Goal: Task Accomplishment & Management: Use online tool/utility

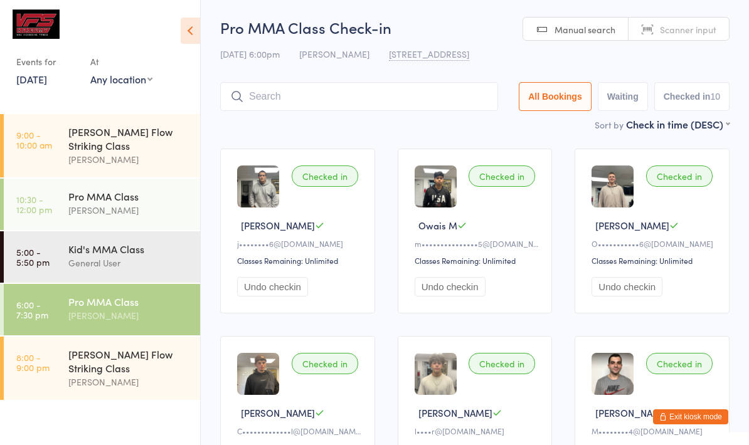
click at [429, 100] on input "search" at bounding box center [359, 96] width 278 height 29
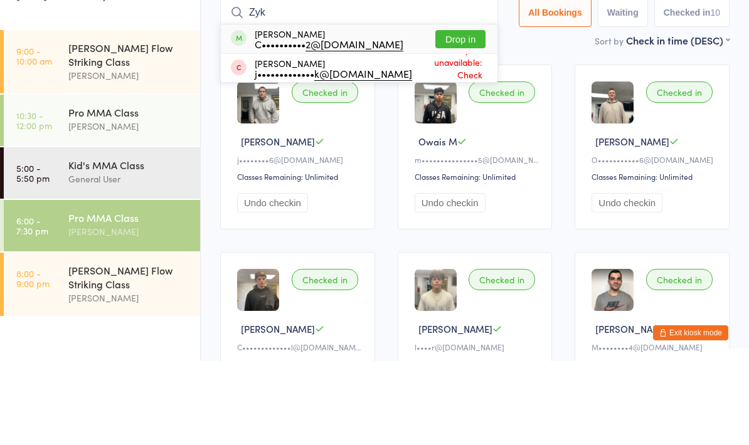
type input "Zyk"
click at [457, 114] on button "Drop in" at bounding box center [460, 123] width 50 height 18
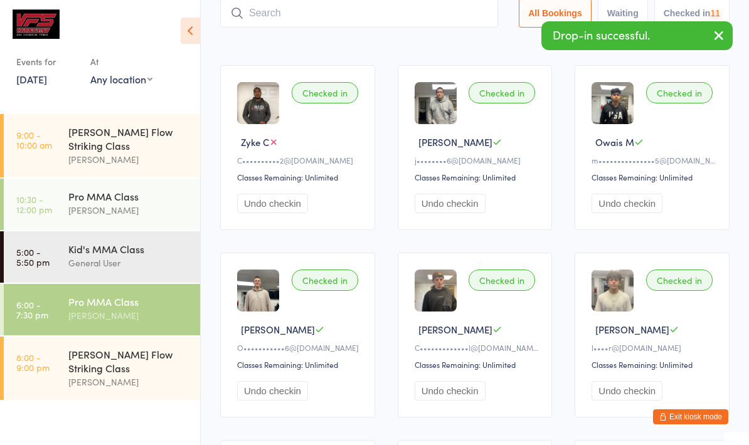
click at [431, 22] on input "search" at bounding box center [359, 13] width 278 height 29
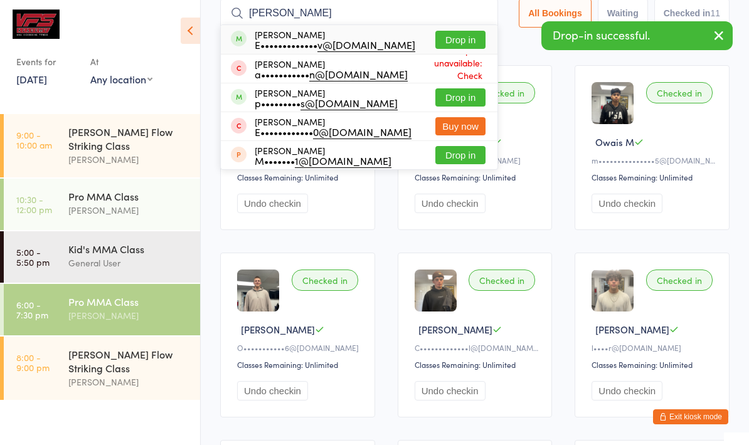
type input "[PERSON_NAME]"
click at [473, 40] on button "Drop in" at bounding box center [460, 40] width 50 height 18
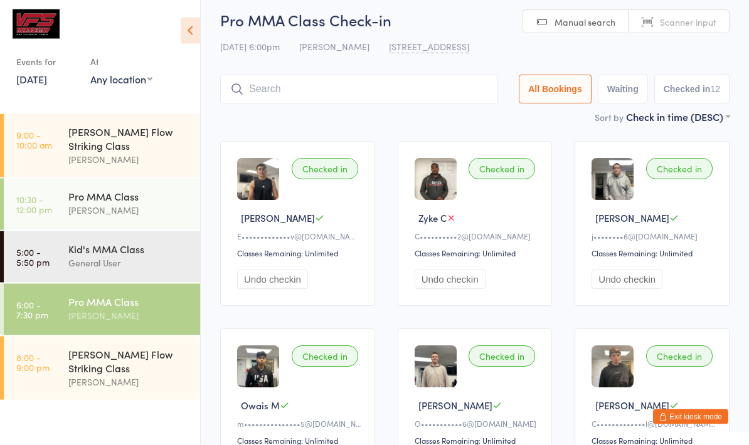
scroll to position [0, 0]
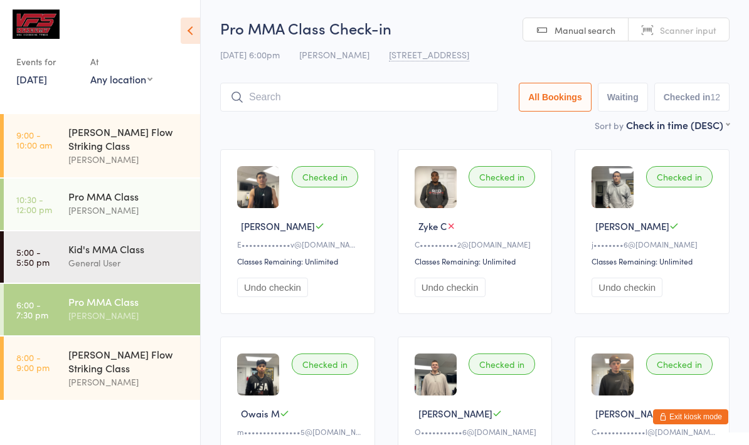
click at [470, 93] on input "search" at bounding box center [359, 97] width 278 height 29
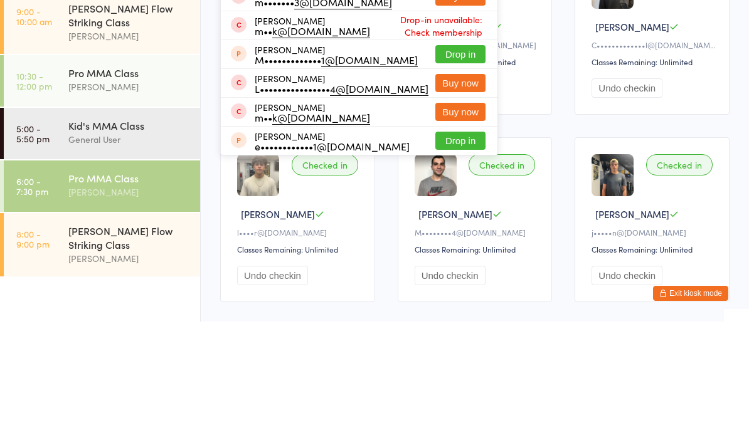
scroll to position [24, 0]
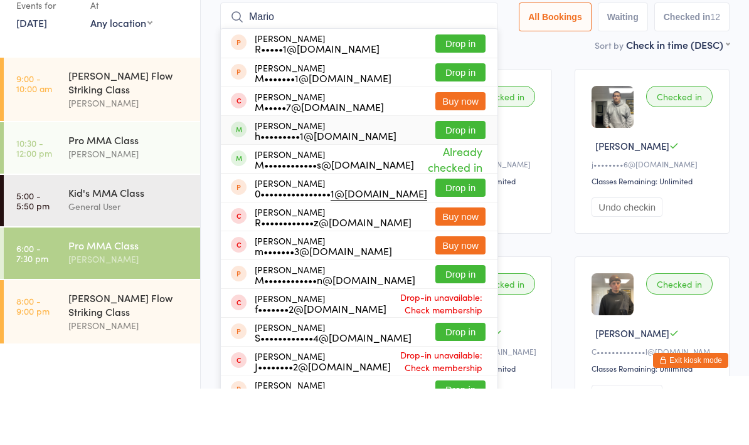
type input "Mario"
click at [407, 172] on div "[PERSON_NAME] h•••••••••1@[DOMAIN_NAME] Drop in" at bounding box center [359, 186] width 277 height 28
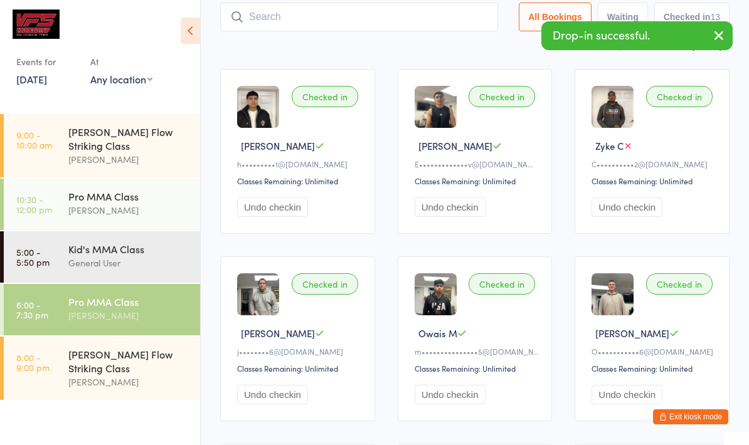
click at [454, 31] on input "search" at bounding box center [359, 17] width 278 height 29
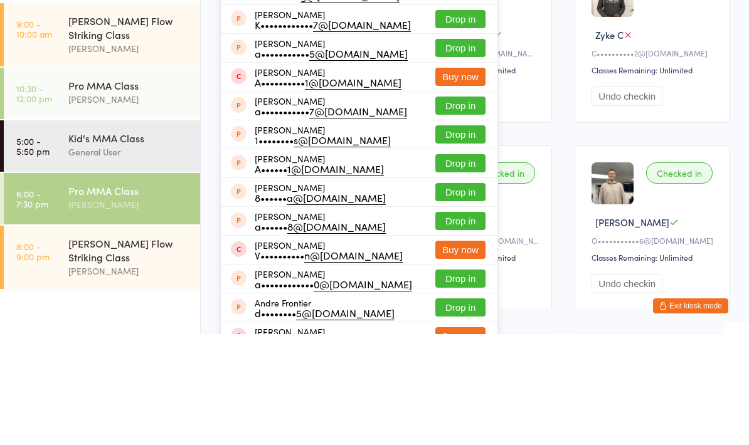
scroll to position [0, 0]
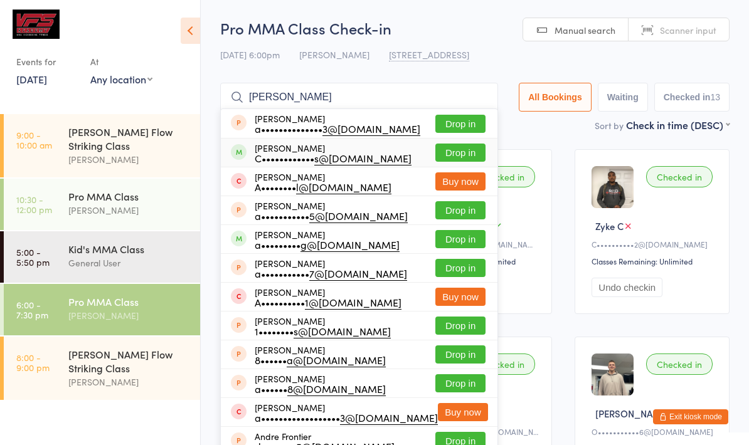
type input "[PERSON_NAME]"
click at [419, 151] on div "[PERSON_NAME] C•••••••••••• s@[DOMAIN_NAME] Drop in" at bounding box center [359, 153] width 277 height 28
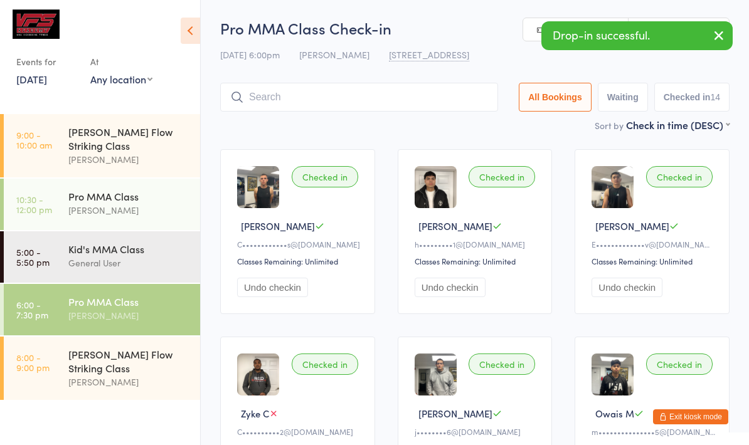
click at [448, 102] on input "search" at bounding box center [359, 97] width 278 height 29
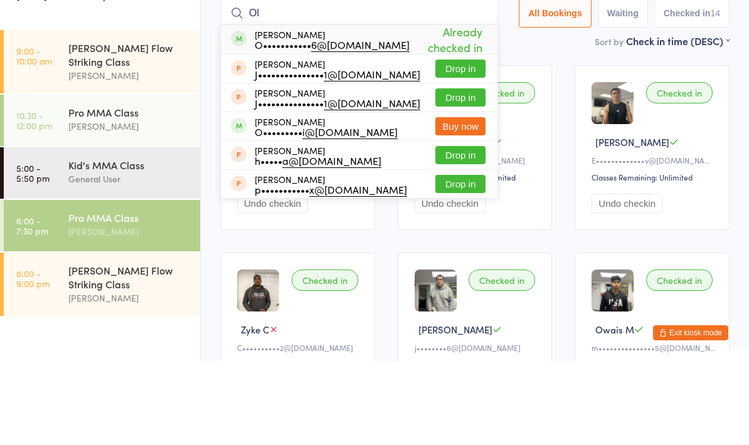
type input "O"
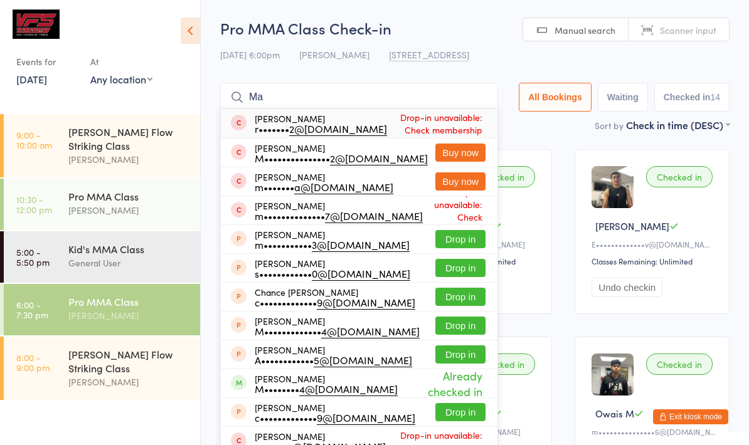
type input "M"
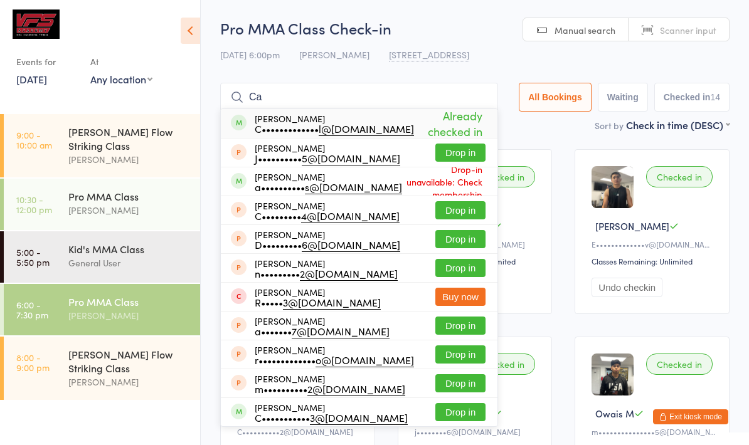
type input "C"
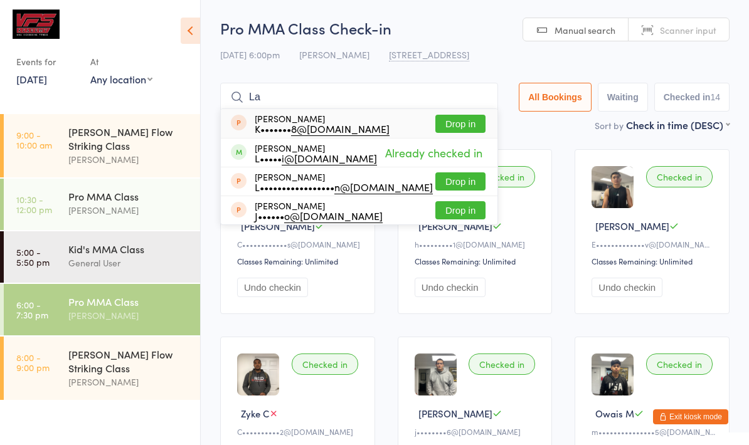
type input "L"
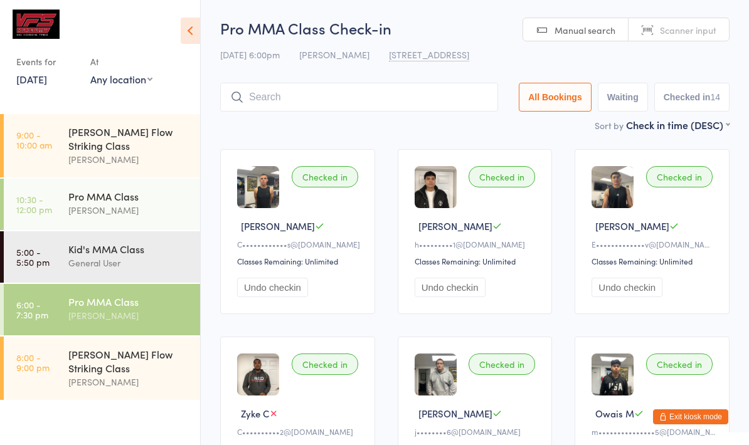
click at [69, 368] on div "[PERSON_NAME] Flow Striking Class [PERSON_NAME]" at bounding box center [134, 368] width 132 height 63
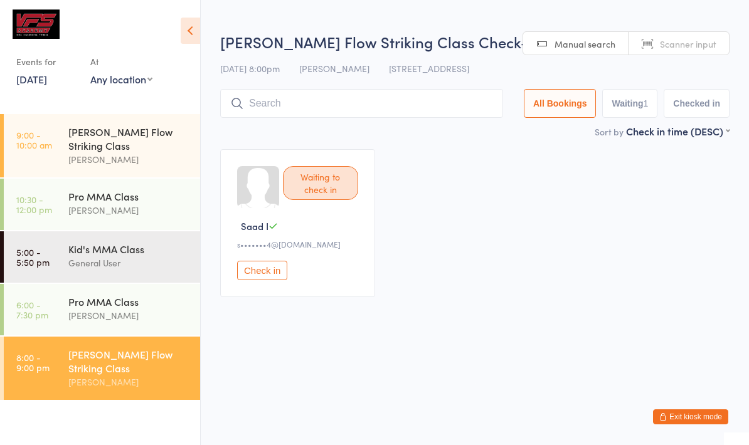
click at [189, 33] on icon at bounding box center [190, 31] width 19 height 26
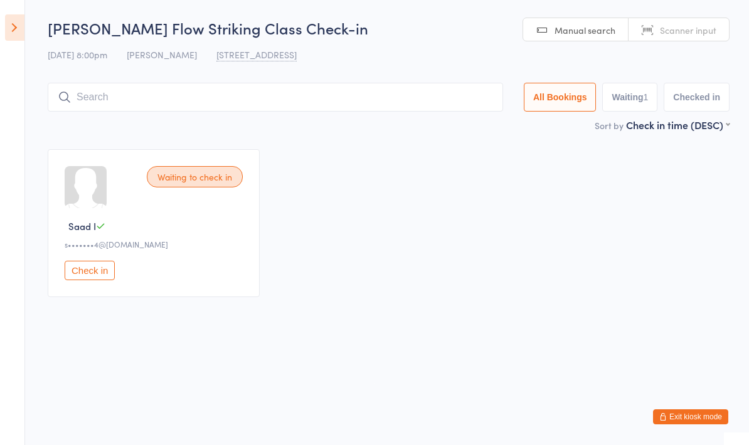
click at [268, 102] on input "search" at bounding box center [275, 97] width 455 height 29
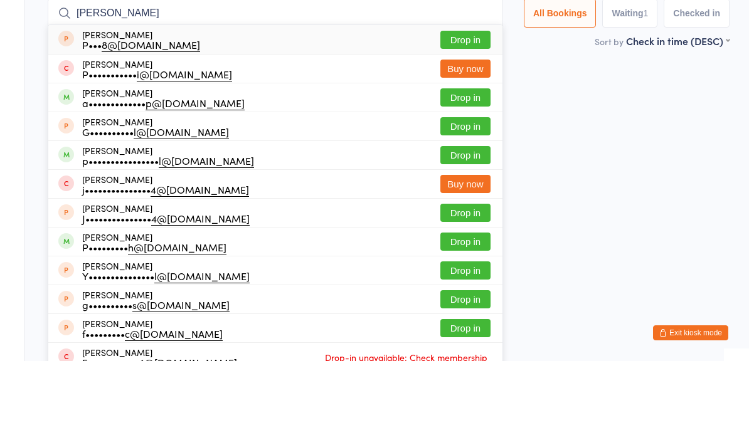
type input "[PERSON_NAME]"
click at [456, 172] on button "Drop in" at bounding box center [465, 181] width 50 height 18
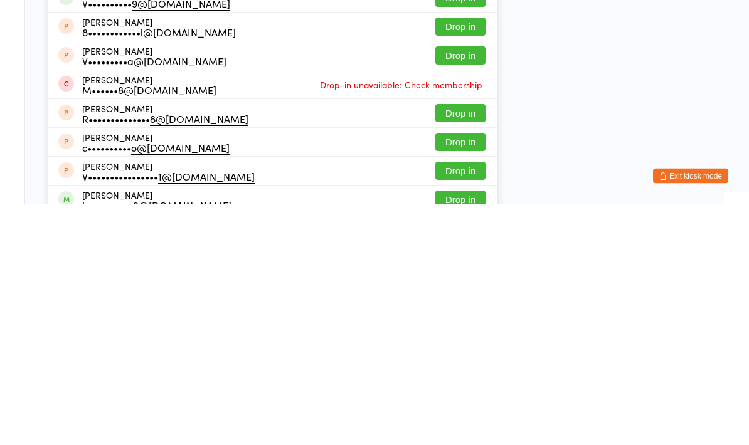
scroll to position [98, 0]
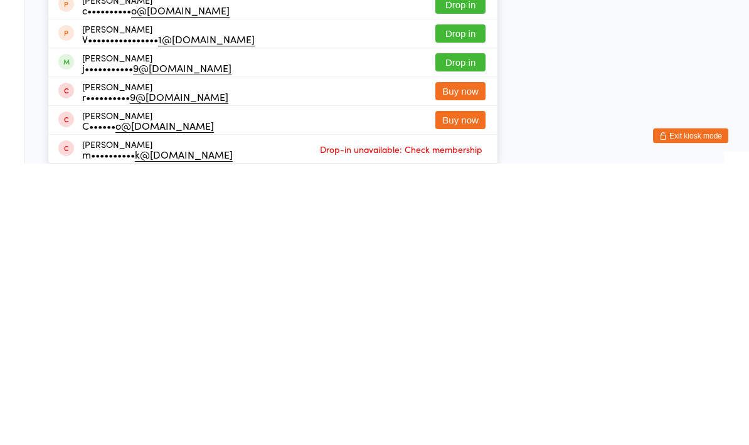
type input "[PERSON_NAME]"
click at [442, 335] on button "Drop in" at bounding box center [460, 344] width 50 height 18
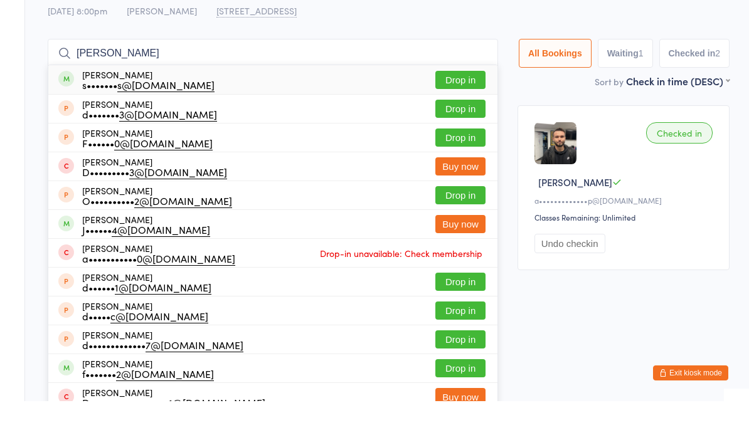
type input "[PERSON_NAME]"
click at [470, 115] on button "Drop in" at bounding box center [460, 124] width 50 height 18
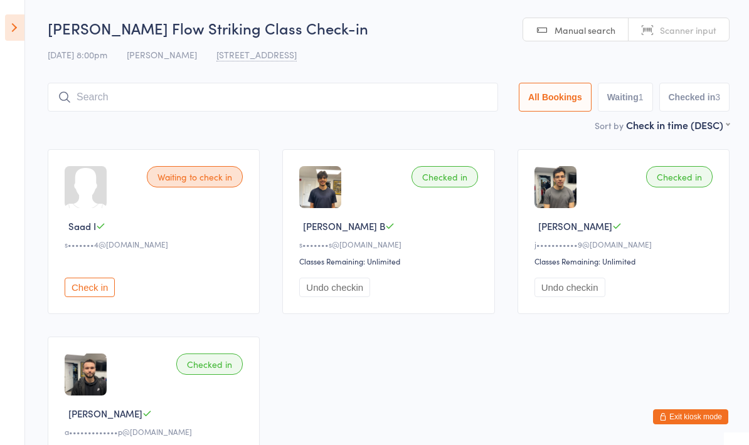
click at [226, 104] on input "search" at bounding box center [273, 97] width 450 height 29
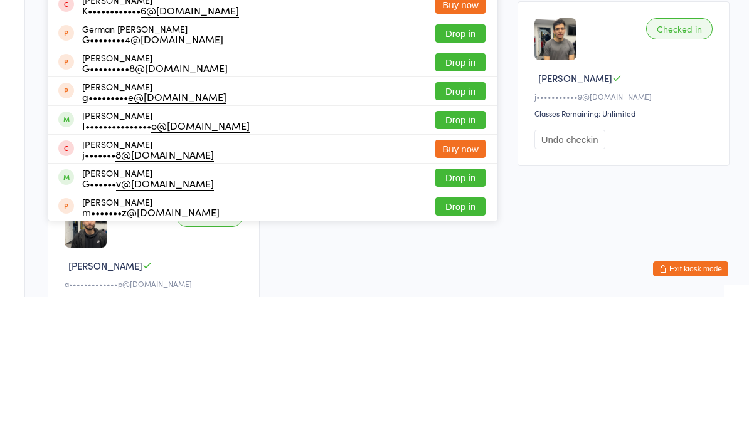
type input "Ger"
click at [440, 259] on button "Drop in" at bounding box center [460, 268] width 50 height 18
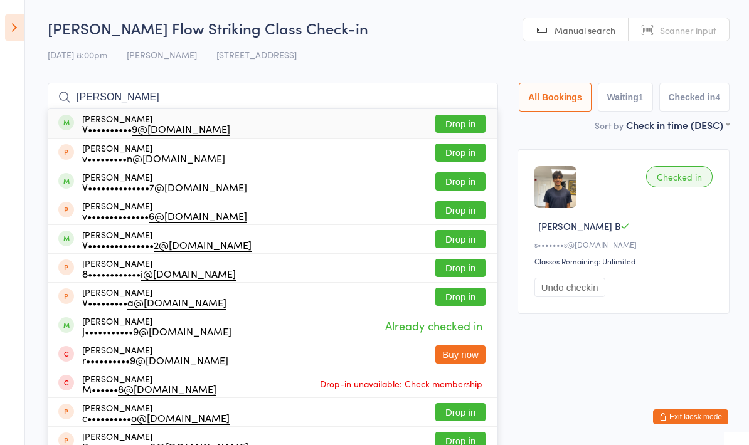
type input "[PERSON_NAME]"
click at [437, 127] on button "Drop in" at bounding box center [460, 124] width 50 height 18
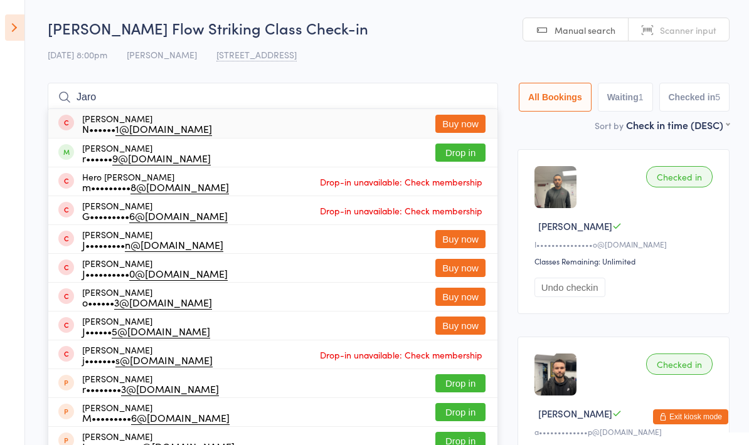
type input "Jaro"
click at [457, 162] on button "Drop in" at bounding box center [460, 153] width 50 height 18
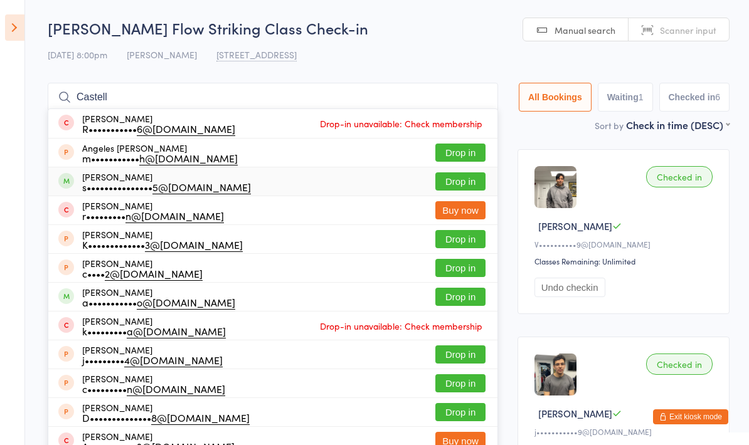
type input "Castell"
click at [287, 186] on div "[PERSON_NAME] s••••••••••••••• 5@[DOMAIN_NAME] Drop in" at bounding box center [272, 181] width 449 height 28
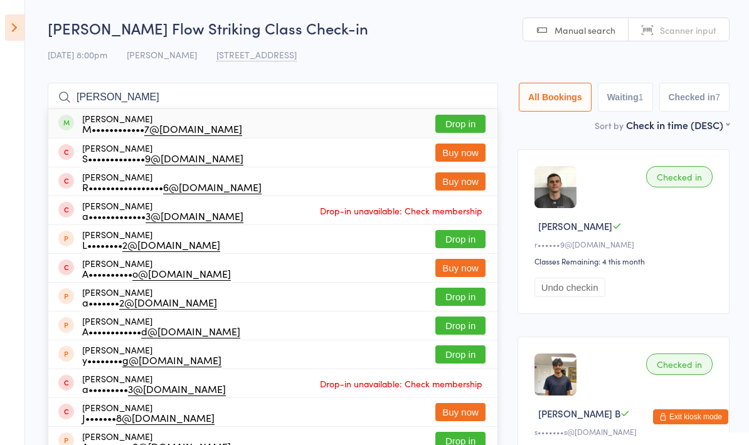
type input "[PERSON_NAME]"
click at [255, 120] on div "[PERSON_NAME] M•••••••••••• 7@[DOMAIN_NAME] Drop in" at bounding box center [272, 123] width 449 height 29
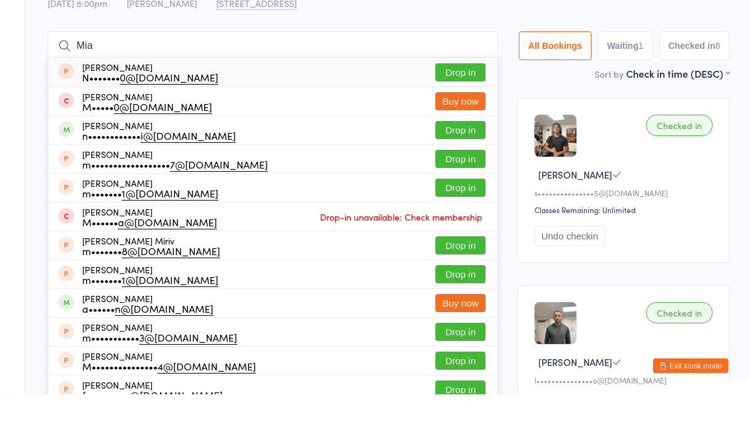
type input "Mia"
click at [444, 172] on button "Drop in" at bounding box center [460, 181] width 50 height 18
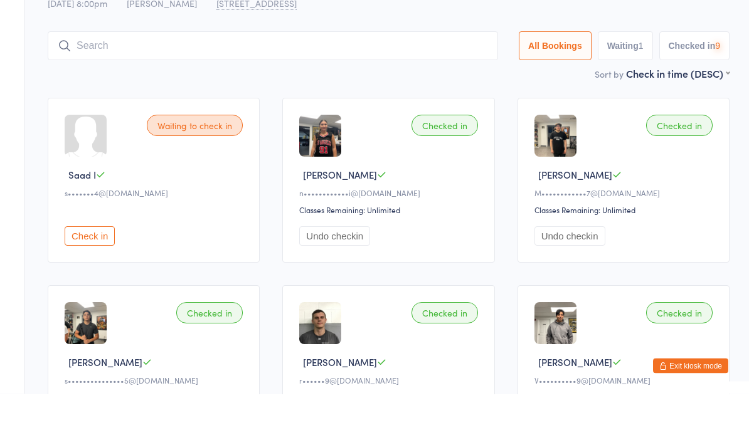
click at [340, 118] on div "Sort by Check in time (DESC) First name (ASC) First name (DESC) Last name (ASC)…" at bounding box center [389, 125] width 682 height 14
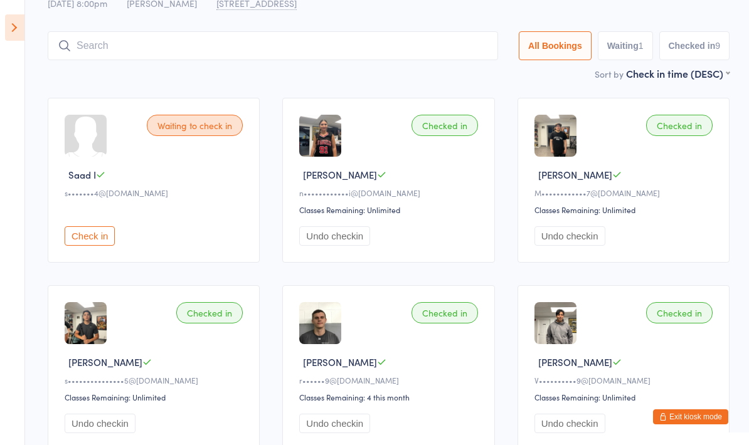
click at [321, 72] on div "Sort by Check in time (DESC) First name (ASC) First name (DESC) Last name (ASC)…" at bounding box center [389, 73] width 682 height 14
click at [378, 39] on input "search" at bounding box center [273, 45] width 450 height 29
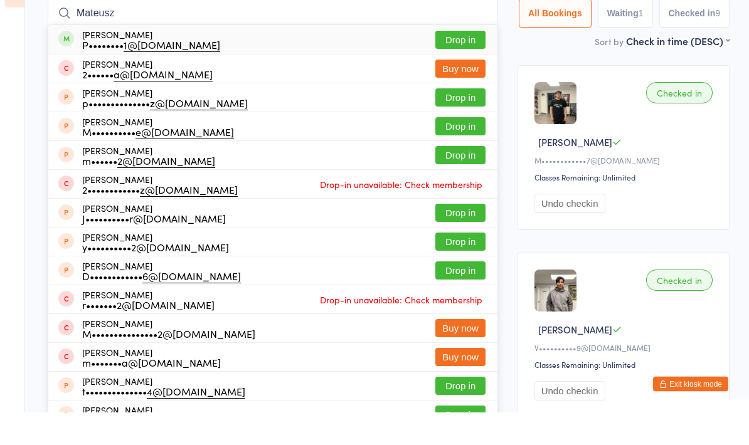
type input "Mateusz"
click at [463, 64] on button "Drop in" at bounding box center [460, 73] width 50 height 18
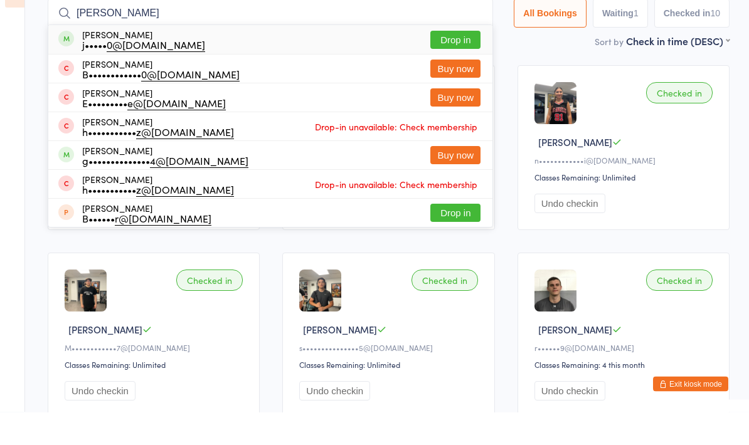
type input "[PERSON_NAME]"
click at [437, 64] on button "Drop in" at bounding box center [455, 73] width 50 height 18
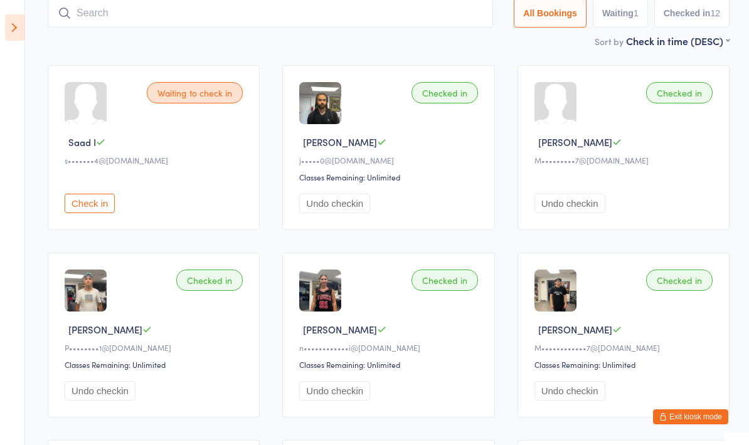
click at [176, 22] on input "search" at bounding box center [270, 13] width 445 height 29
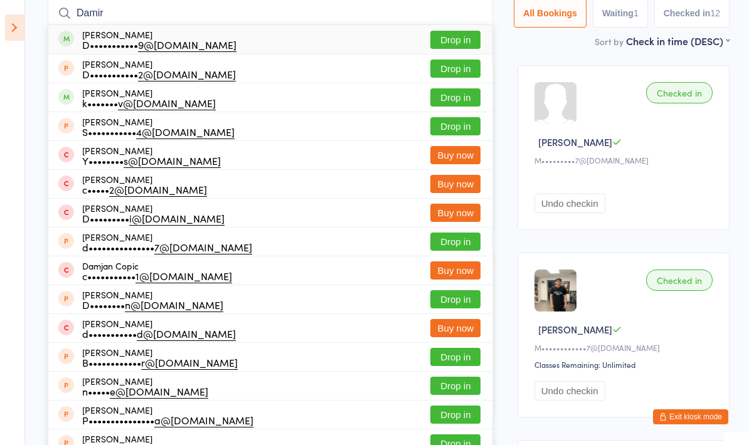
type input "Damir"
click at [462, 38] on button "Drop in" at bounding box center [455, 40] width 50 height 18
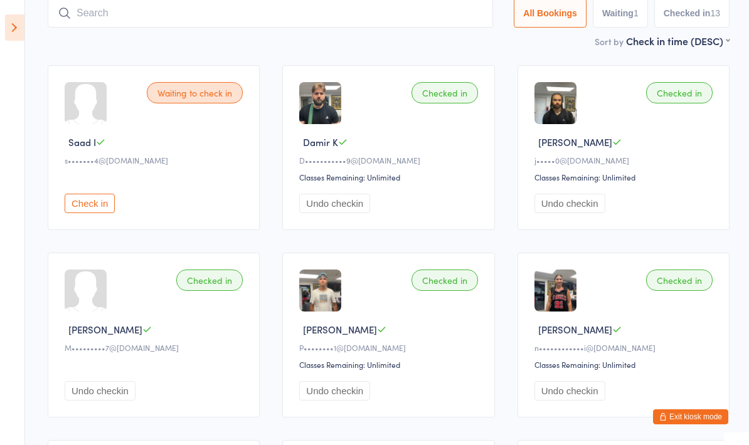
click at [126, 26] on input "search" at bounding box center [270, 13] width 445 height 29
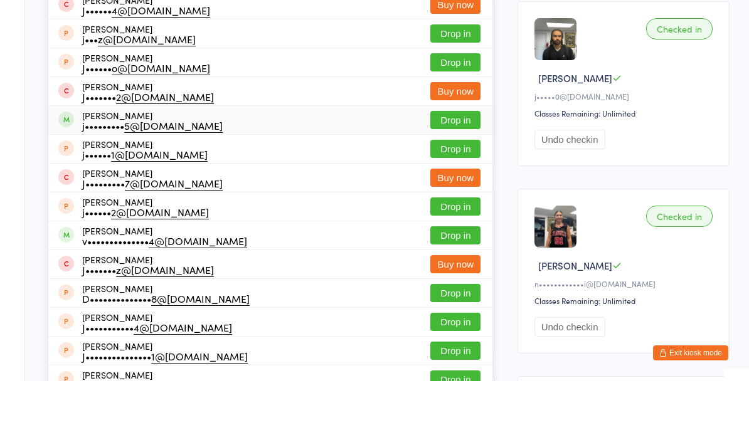
type input "[PERSON_NAME]"
click at [434, 175] on button "Drop in" at bounding box center [455, 184] width 50 height 18
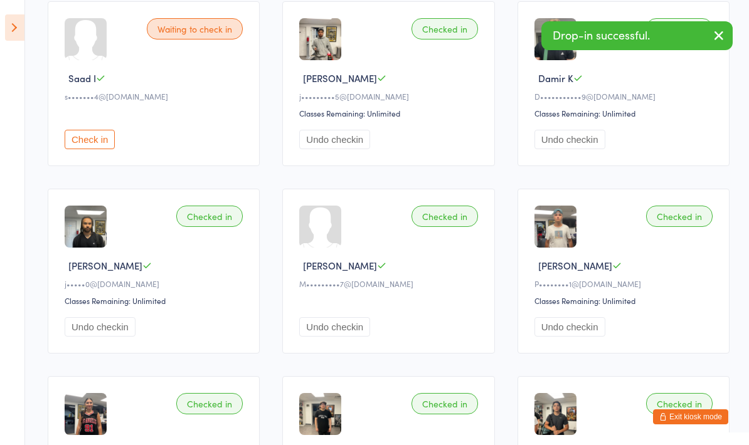
scroll to position [0, 0]
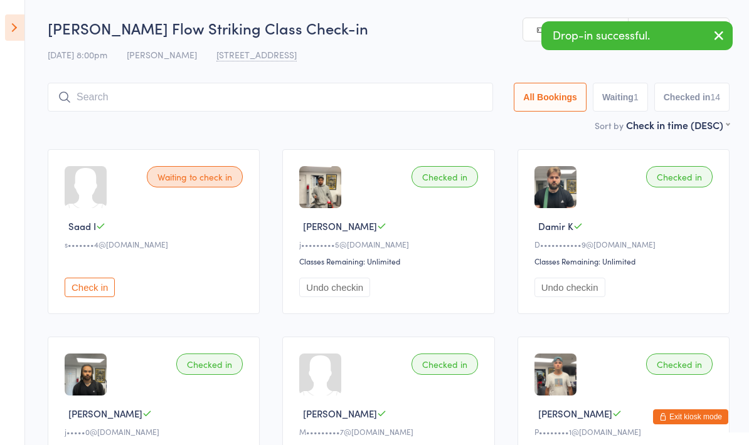
click at [442, 102] on input "search" at bounding box center [270, 97] width 445 height 29
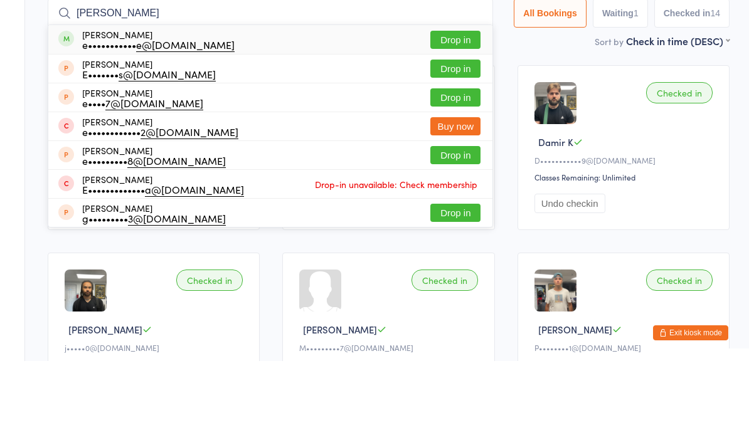
type input "[PERSON_NAME]"
click at [454, 115] on button "Drop in" at bounding box center [455, 124] width 50 height 18
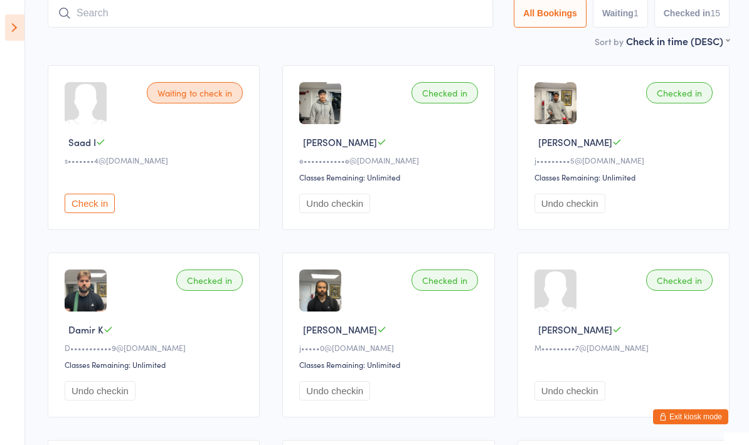
click at [205, 28] on input "search" at bounding box center [270, 13] width 445 height 29
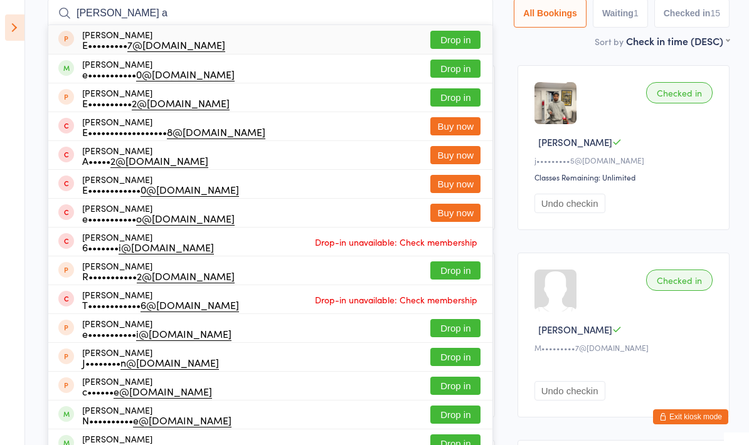
type input "[PERSON_NAME] a"
click at [434, 72] on button "Drop in" at bounding box center [455, 69] width 50 height 18
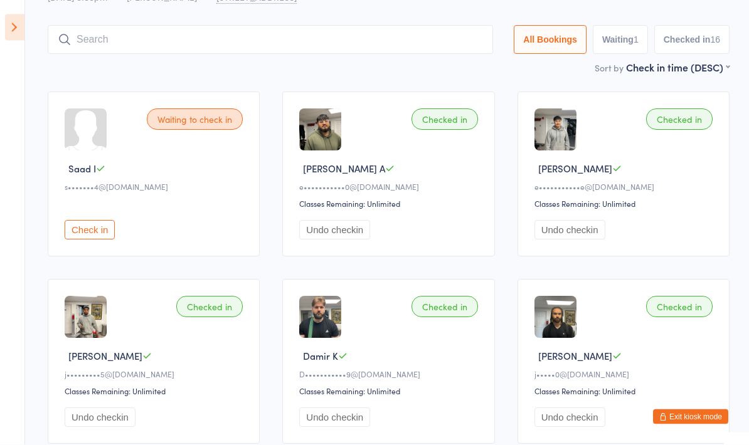
scroll to position [0, 0]
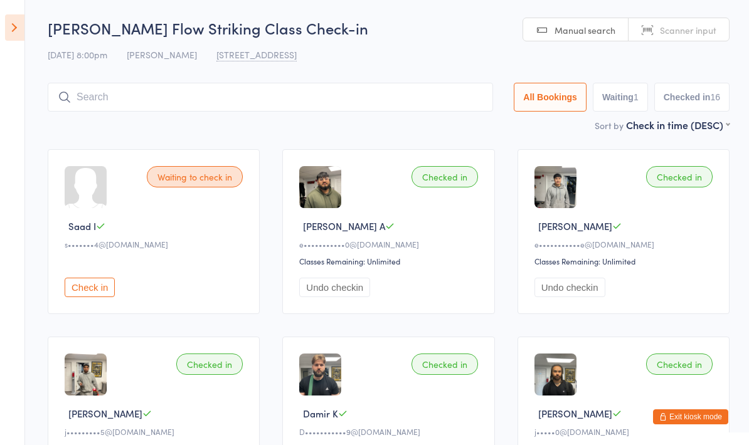
click at [164, 92] on input "search" at bounding box center [270, 97] width 445 height 29
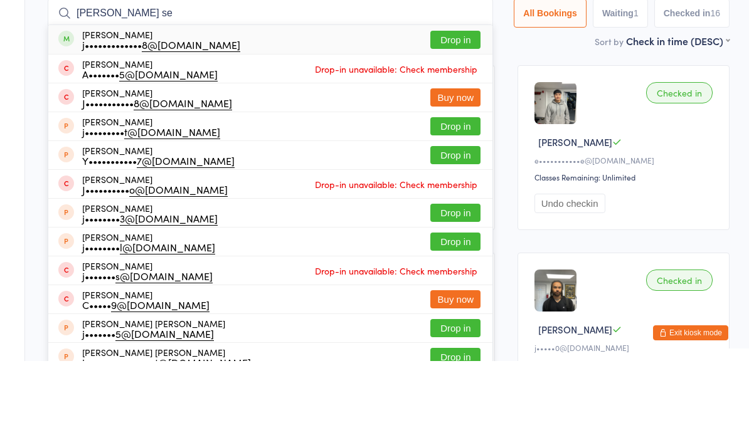
type input "[PERSON_NAME] se"
click at [441, 115] on button "Drop in" at bounding box center [455, 124] width 50 height 18
